Goal: Task Accomplishment & Management: Use online tool/utility

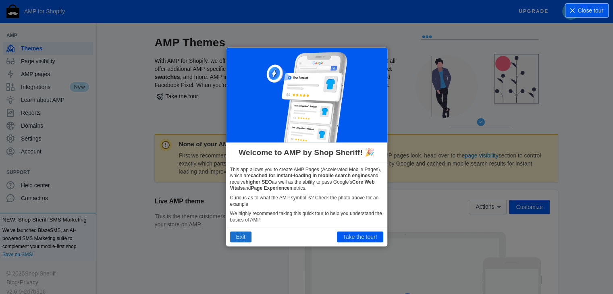
click at [241, 237] on button "Exit" at bounding box center [240, 237] width 21 height 10
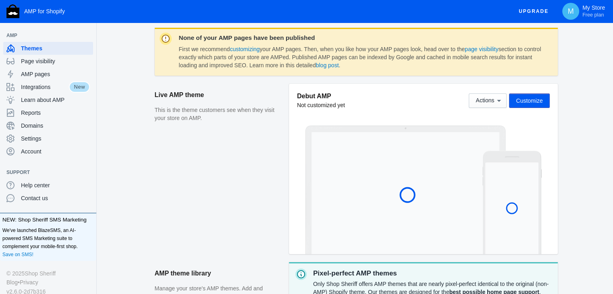
scroll to position [121, 0]
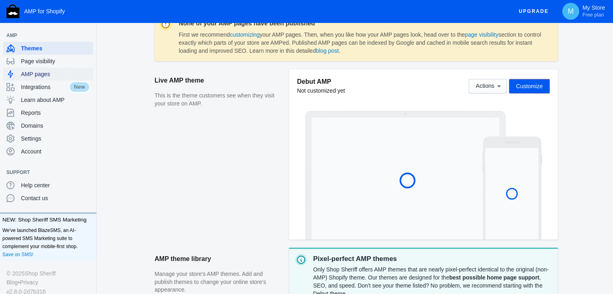
click at [44, 75] on span "AMP pages" at bounding box center [55, 74] width 69 height 8
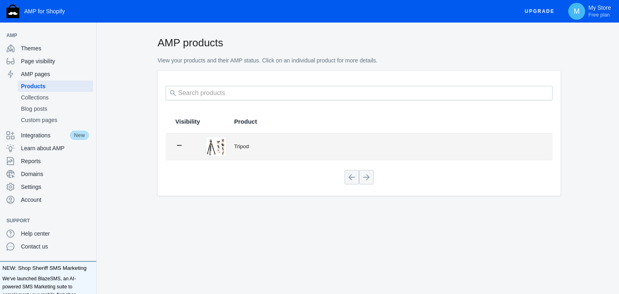
click at [216, 141] on img at bounding box center [215, 146] width 19 height 19
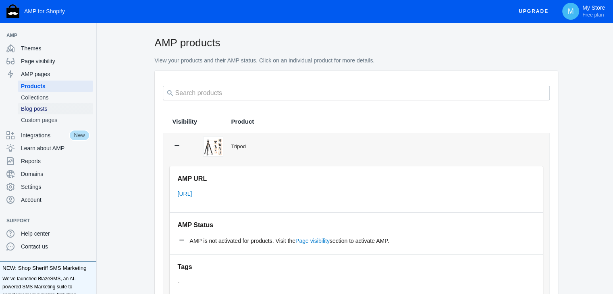
click at [38, 108] on span "Blog posts" at bounding box center [55, 109] width 69 height 8
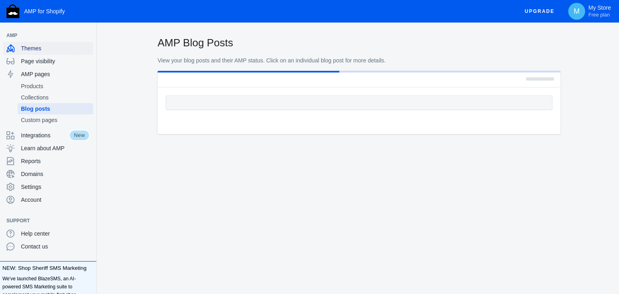
click at [35, 50] on span "Themes" at bounding box center [55, 48] width 69 height 8
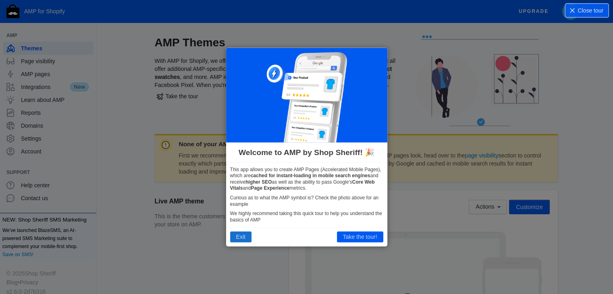
click at [236, 234] on button "Exit" at bounding box center [240, 237] width 21 height 10
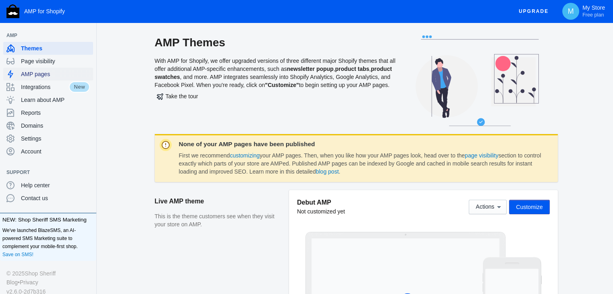
click at [39, 73] on span "AMP pages" at bounding box center [55, 74] width 69 height 8
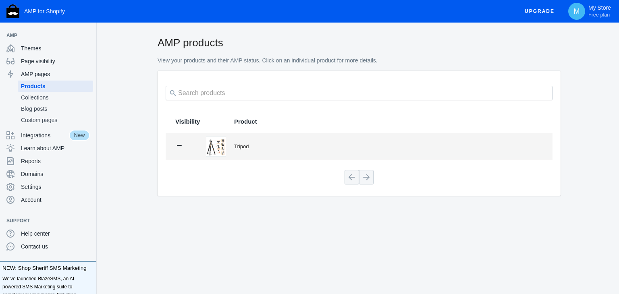
click at [222, 143] on img at bounding box center [215, 146] width 19 height 19
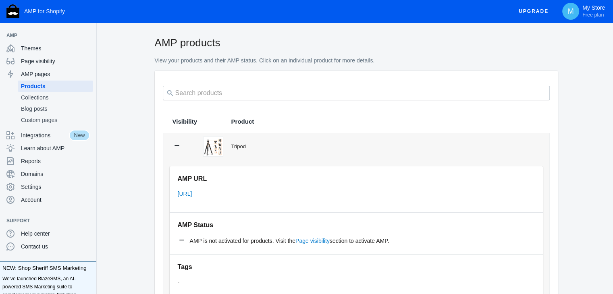
scroll to position [81, 0]
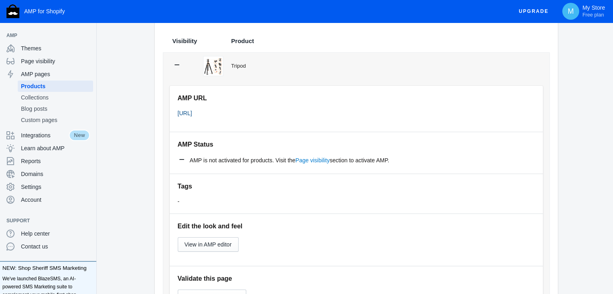
click at [192, 116] on link "[URL]" at bounding box center [185, 113] width 15 height 6
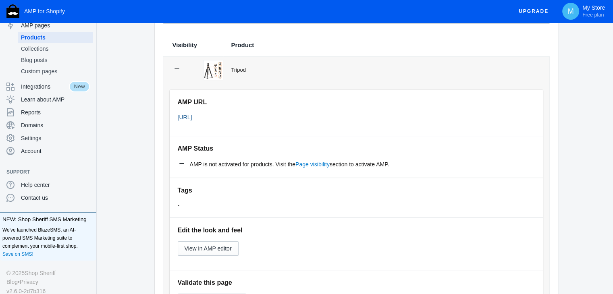
scroll to position [0, 0]
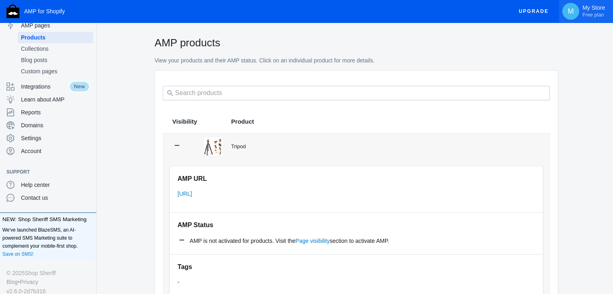
click at [600, 17] on span "Free plan" at bounding box center [592, 15] width 21 height 6
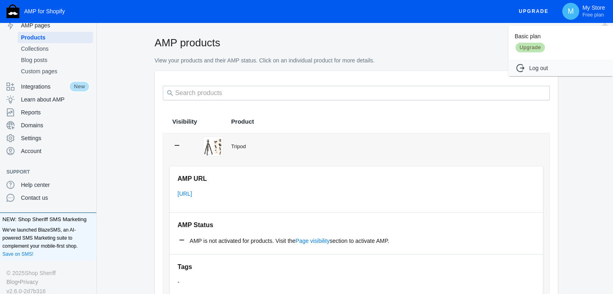
click at [237, 33] on div at bounding box center [306, 147] width 613 height 294
